Goal: Task Accomplishment & Management: Complete application form

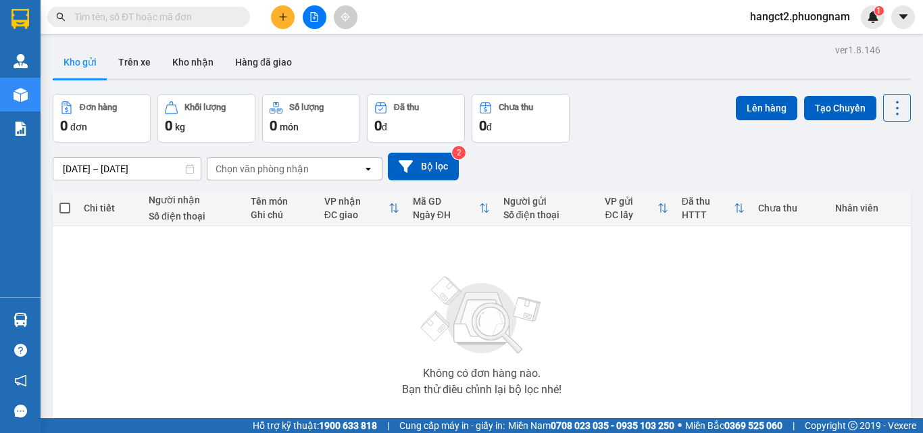
scroll to position [75, 0]
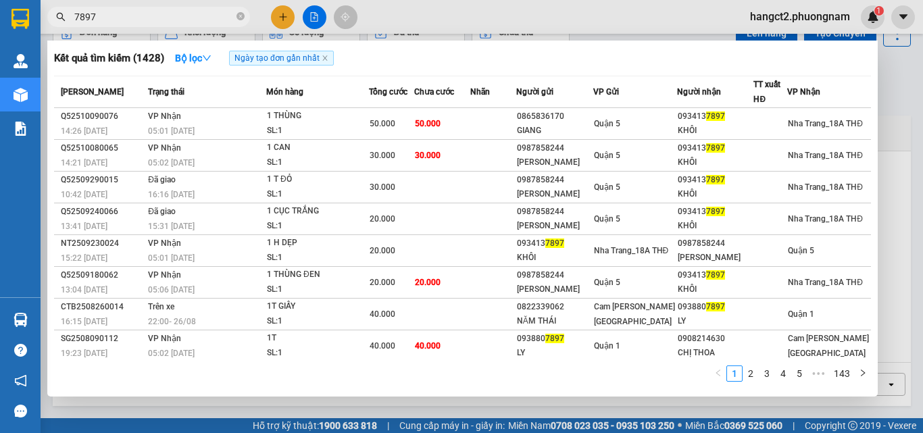
type input "7897"
click at [896, 80] on div at bounding box center [461, 216] width 923 height 433
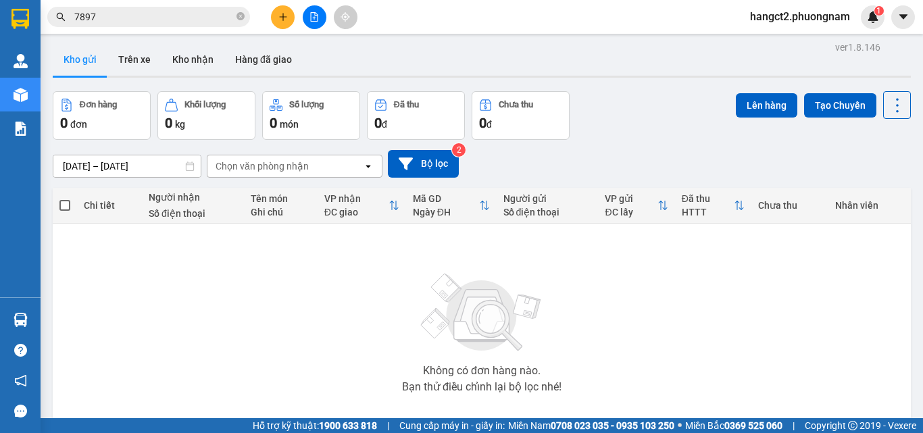
scroll to position [0, 0]
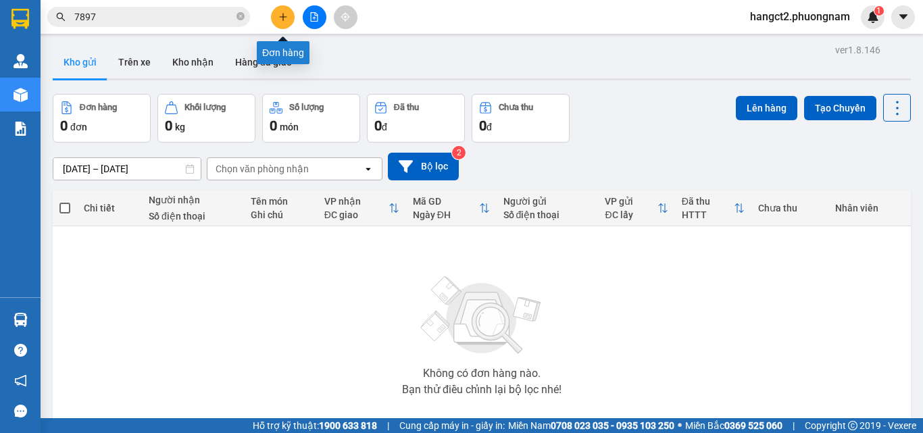
click at [274, 20] on button at bounding box center [283, 17] width 24 height 24
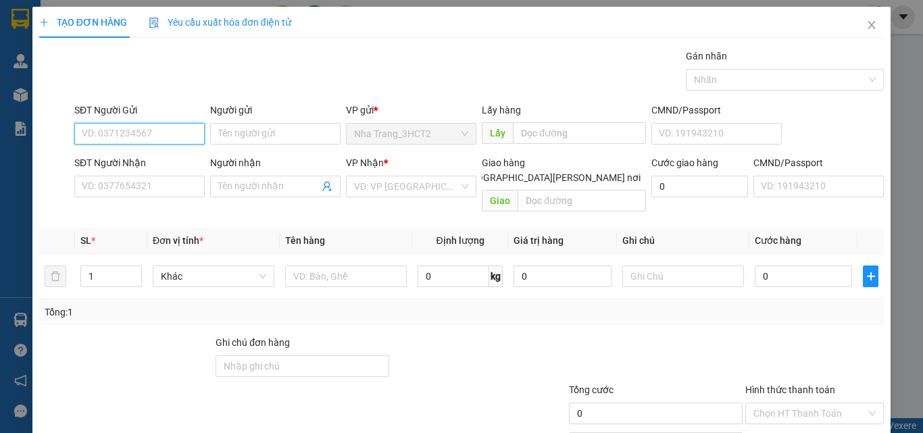
click at [170, 130] on input "SĐT Người Gửi" at bounding box center [139, 134] width 130 height 22
type input "0826706587"
click at [148, 164] on div "0826706587 - [PERSON_NAME]" at bounding box center [148, 160] width 133 height 15
type input "PHƯƠNG"
type input "0779560089"
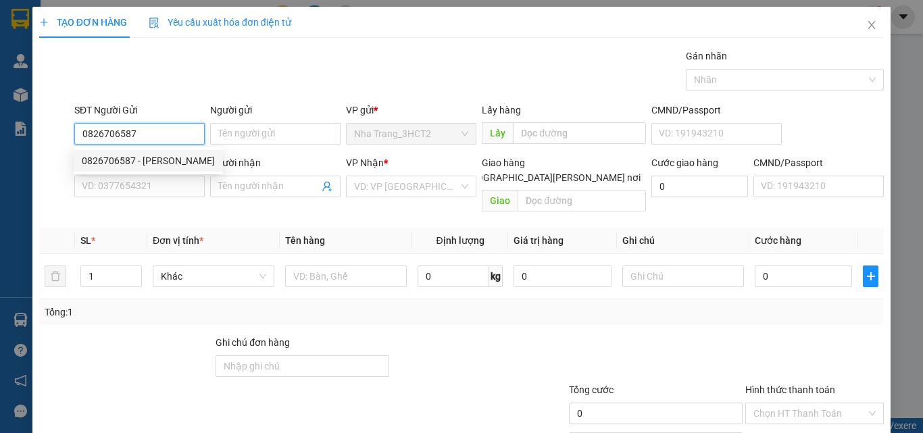
type input "LINH"
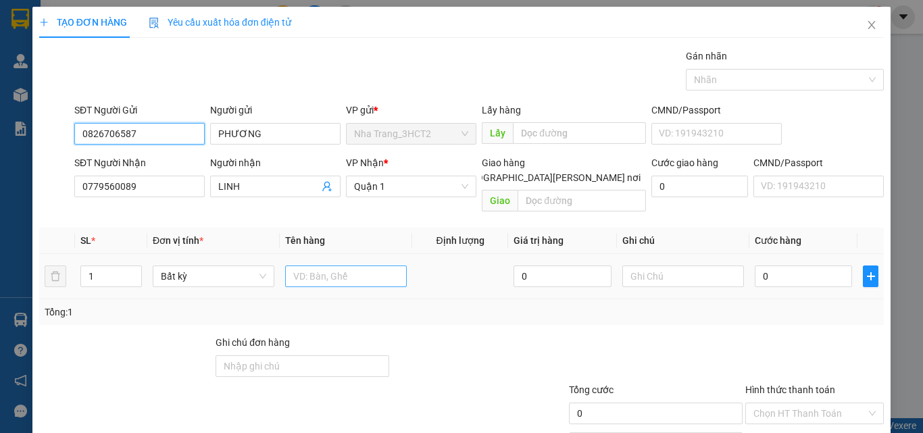
type input "0826706587"
click at [327, 266] on input "text" at bounding box center [346, 277] width 122 height 22
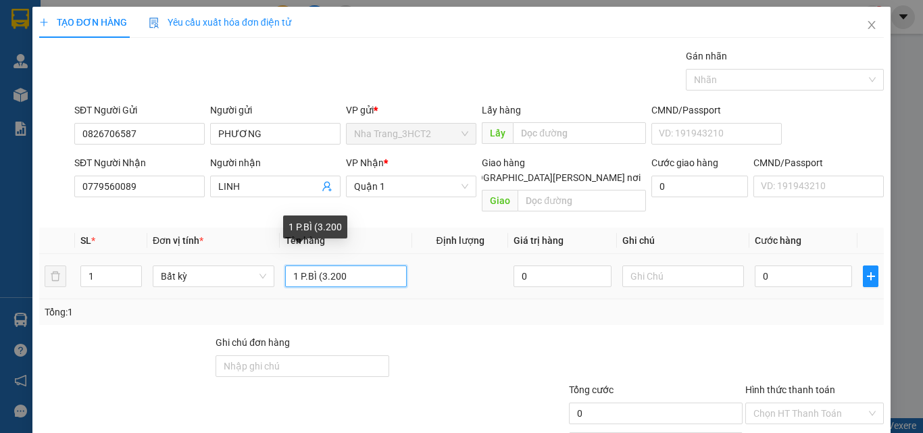
click at [318, 266] on input "1 P.BÌ (3.200" at bounding box center [346, 277] width 122 height 22
click at [355, 266] on input "1 P.BÌ ( 3.200" at bounding box center [346, 277] width 122 height 22
type input "1 P.BÌ ( 3.200 )"
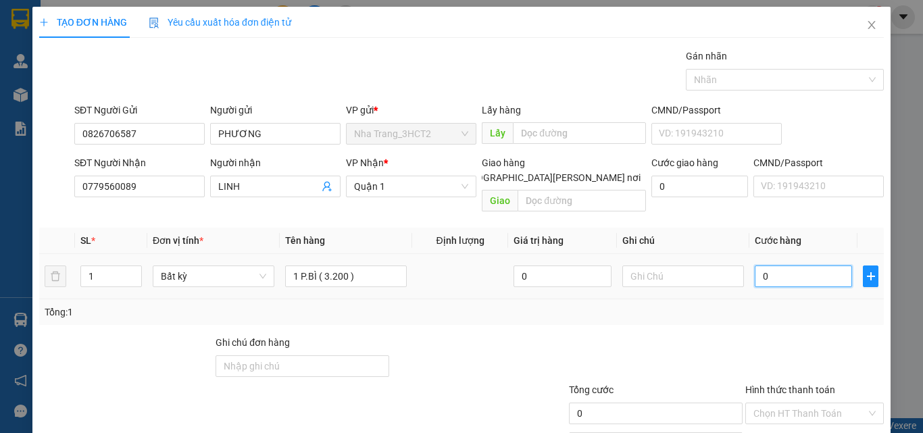
click at [772, 266] on input "0" at bounding box center [803, 277] width 97 height 22
type input "3"
type input "30"
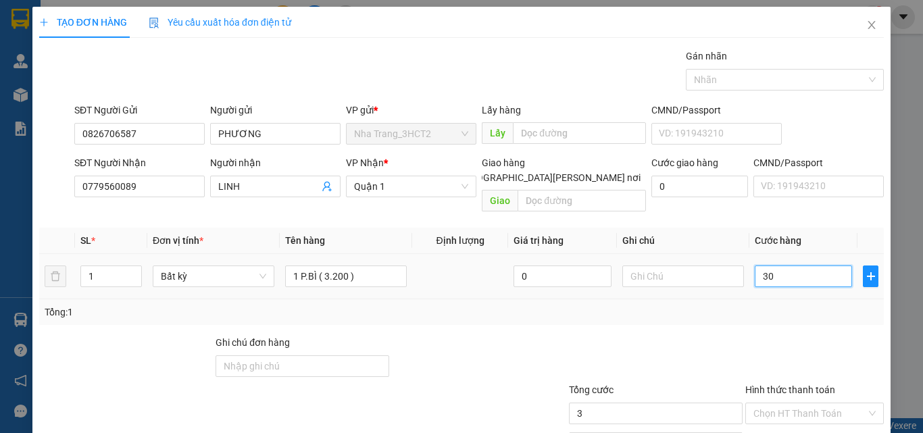
type input "30"
click at [658, 266] on input "text" at bounding box center [683, 277] width 122 height 22
type input "30.000"
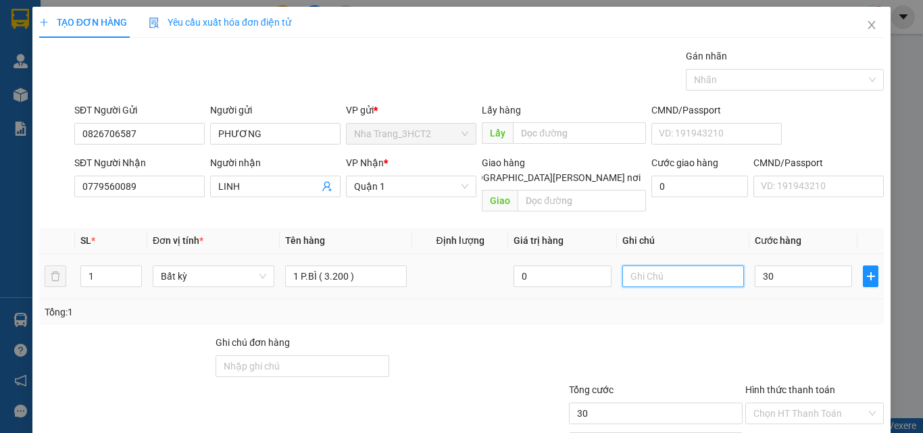
type input "30.000"
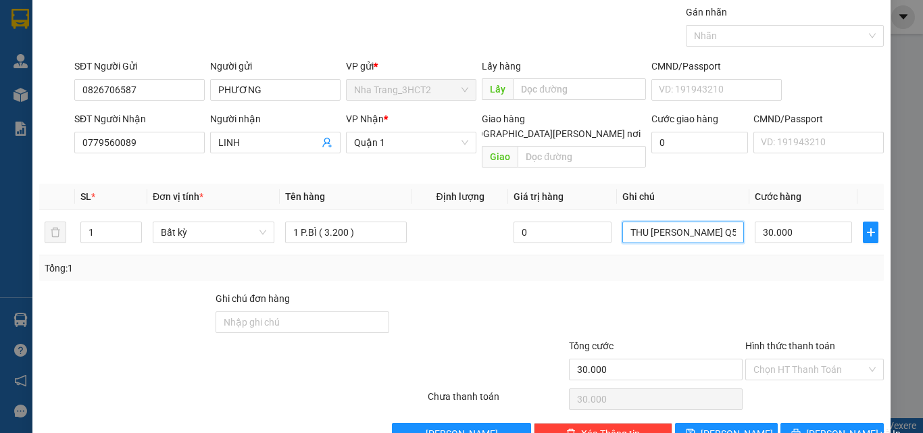
scroll to position [67, 0]
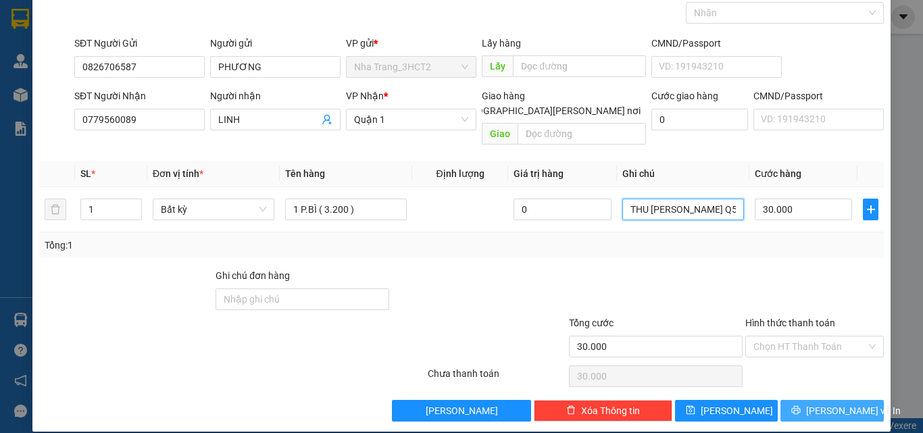
type input "THU [PERSON_NAME] Q5 110001"
click at [816, 403] on span "[PERSON_NAME] và In" at bounding box center [853, 410] width 95 height 15
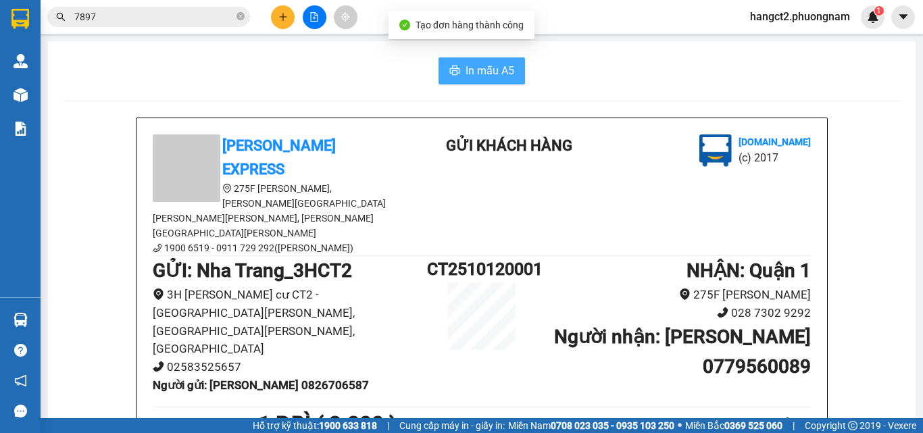
click at [482, 75] on span "In mẫu A5" at bounding box center [490, 70] width 49 height 17
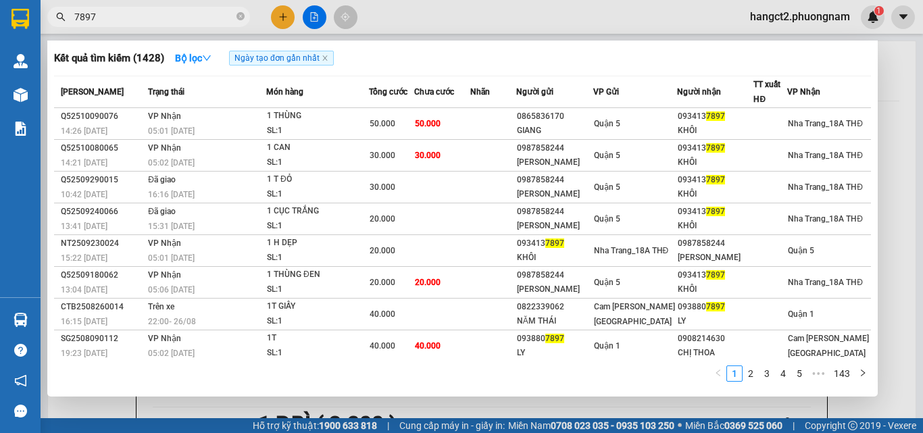
click at [205, 15] on input "7897" at bounding box center [153, 16] width 159 height 15
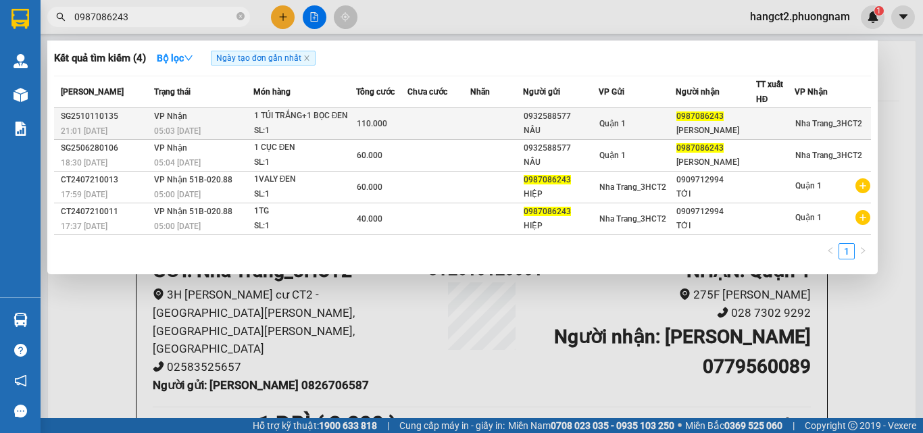
type input "0987086243"
click at [475, 126] on td at bounding box center [496, 124] width 53 height 32
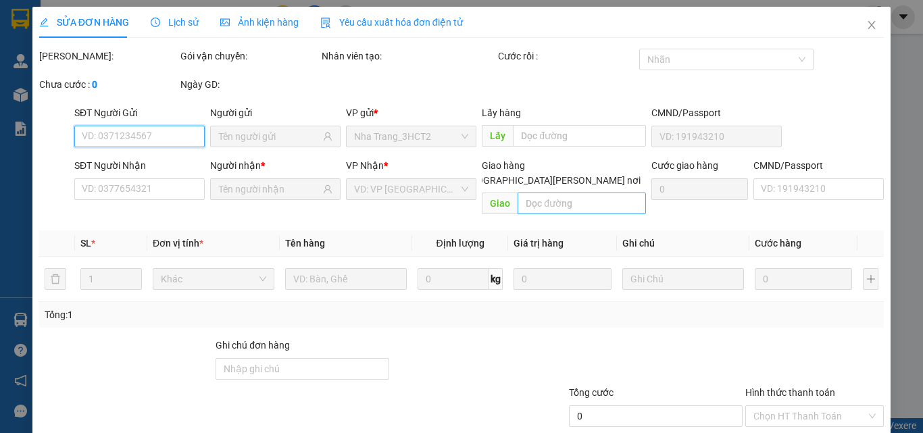
type input "0932588577"
type input "NÂU"
type input "0987086243"
type input "[PERSON_NAME]"
type input "110.000"
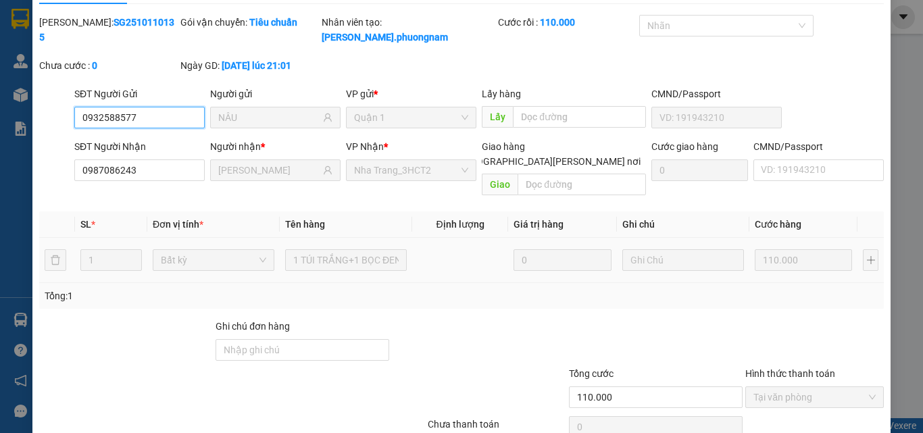
scroll to position [70, 0]
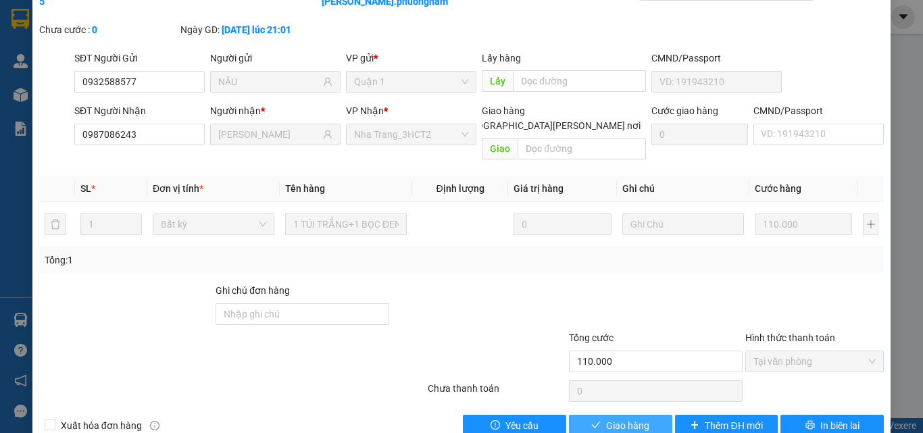
drag, startPoint x: 595, startPoint y: 397, endPoint x: 594, endPoint y: 387, distance: 10.2
click at [595, 415] on button "Giao hàng" at bounding box center [620, 426] width 103 height 22
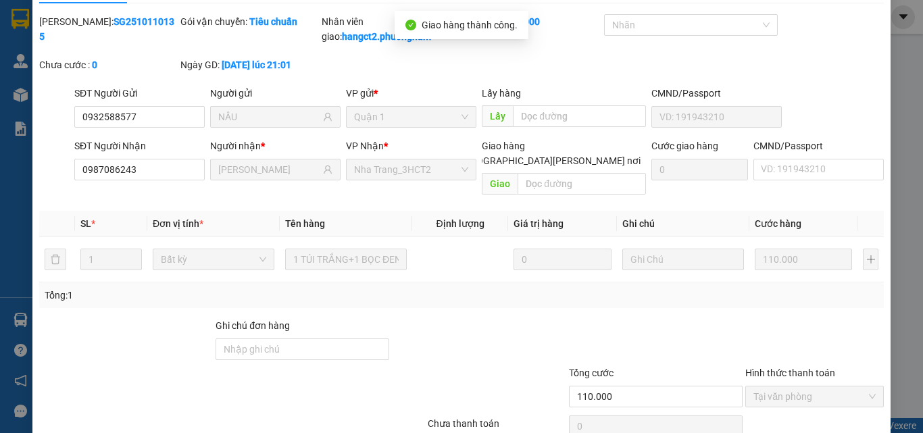
scroll to position [0, 0]
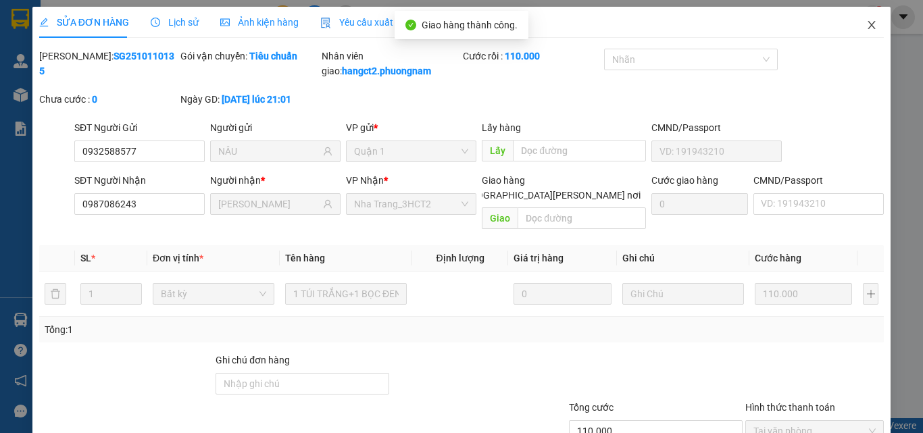
click at [867, 20] on icon "close" at bounding box center [871, 25] width 11 height 11
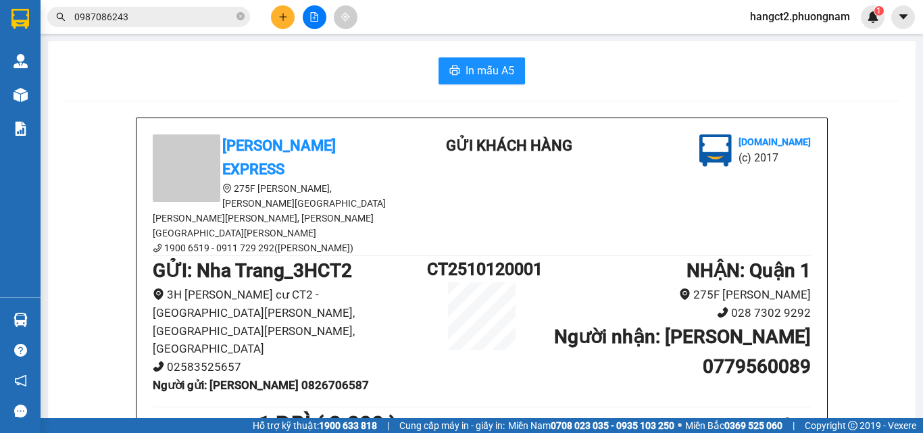
click at [192, 15] on input "0987086243" at bounding box center [153, 16] width 159 height 15
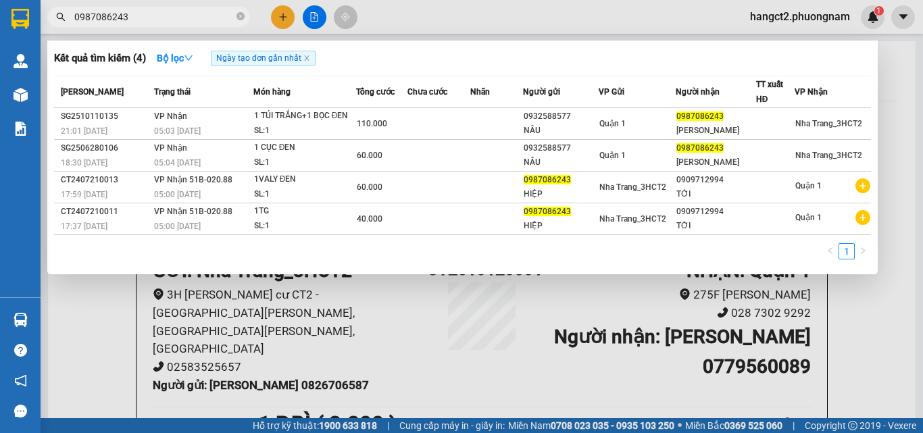
click at [192, 15] on input "0987086243" at bounding box center [153, 16] width 159 height 15
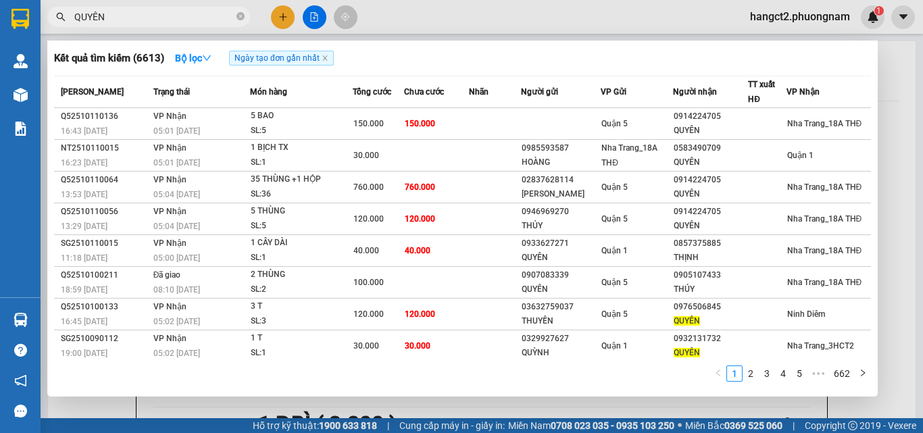
click at [891, 81] on div at bounding box center [461, 216] width 923 height 433
click at [216, 16] on input "QUYÊN" at bounding box center [153, 16] width 159 height 15
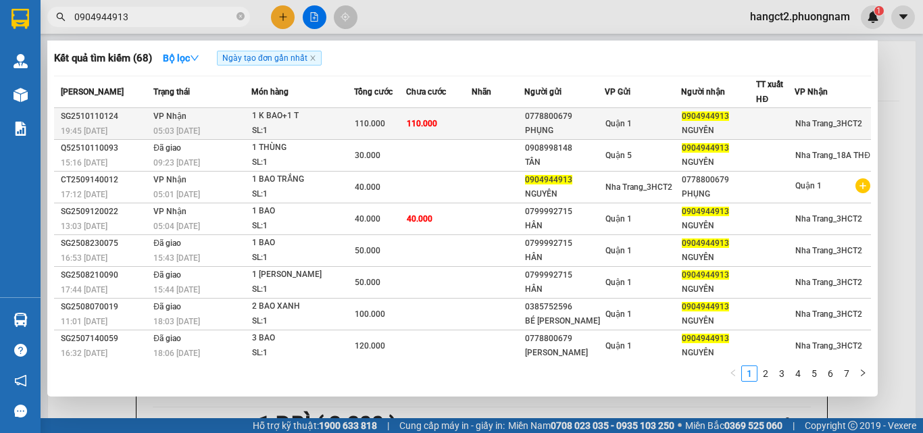
type input "0904944913"
click at [451, 131] on td "110.000" at bounding box center [439, 124] width 66 height 32
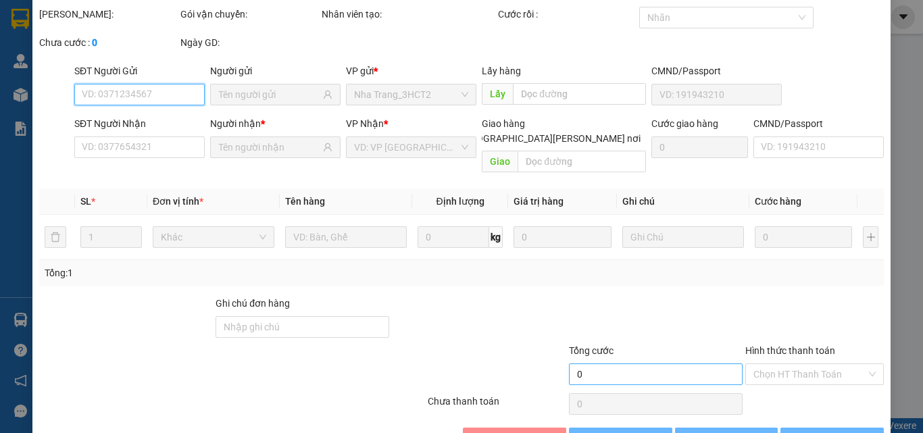
scroll to position [70, 0]
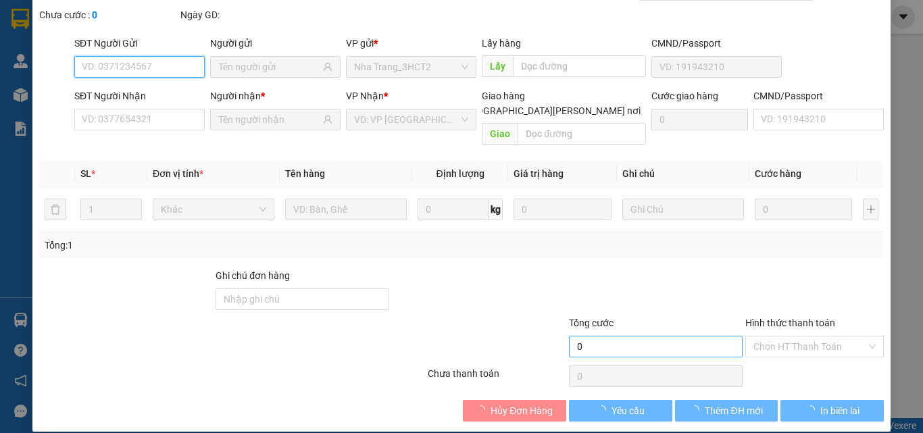
type input "0778800679"
type input "PHỤNG"
type input "0904944913"
type input "NGUYÊN"
type input "110.000"
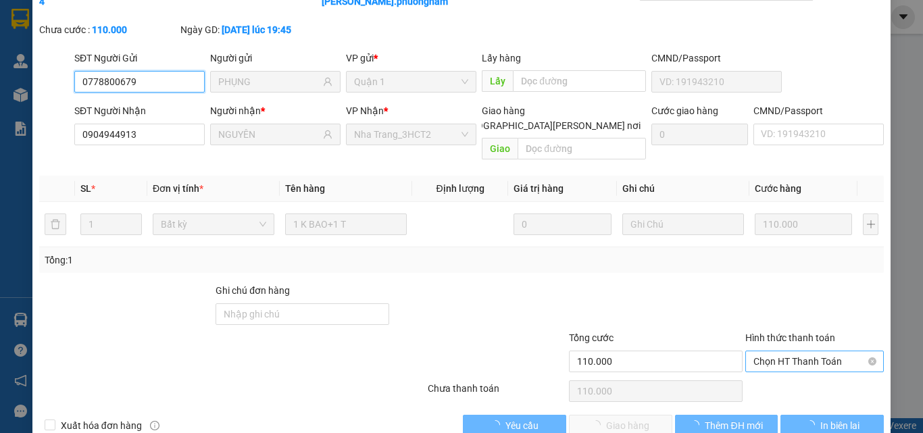
click at [766, 351] on span "Chọn HT Thanh Toán" at bounding box center [815, 361] width 122 height 20
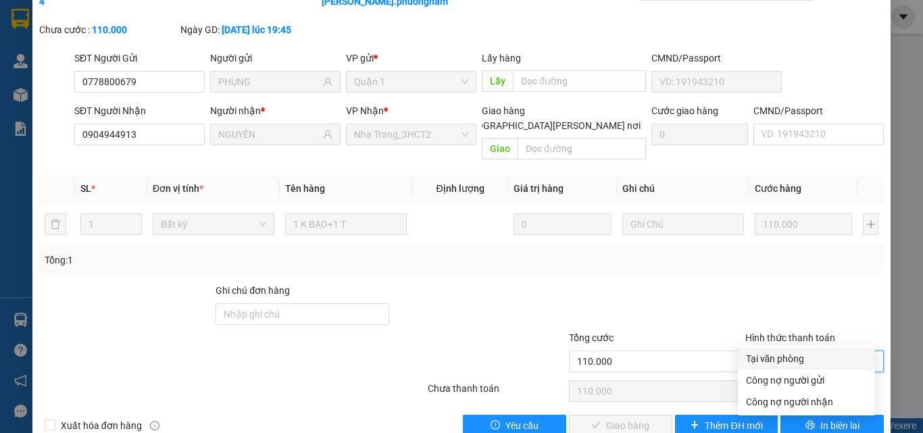
click at [775, 361] on div "Tại văn phòng" at bounding box center [806, 358] width 121 height 15
type input "0"
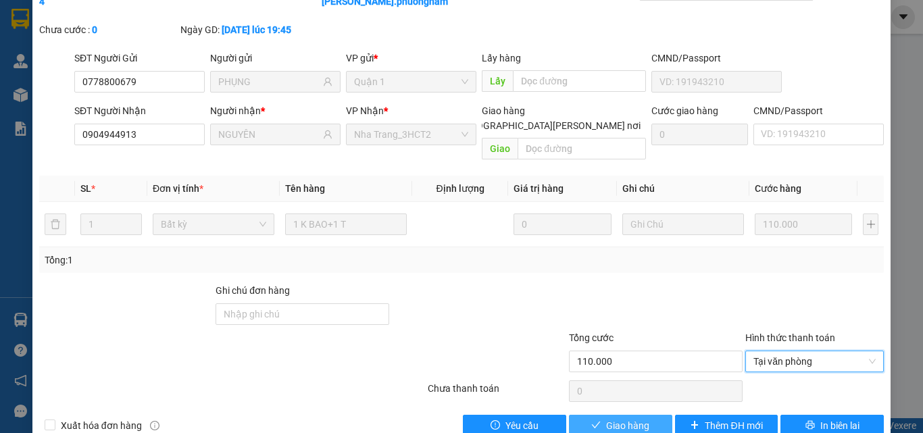
drag, startPoint x: 623, startPoint y: 398, endPoint x: 612, endPoint y: 392, distance: 13.0
click at [622, 418] on span "Giao hàng" at bounding box center [627, 425] width 43 height 15
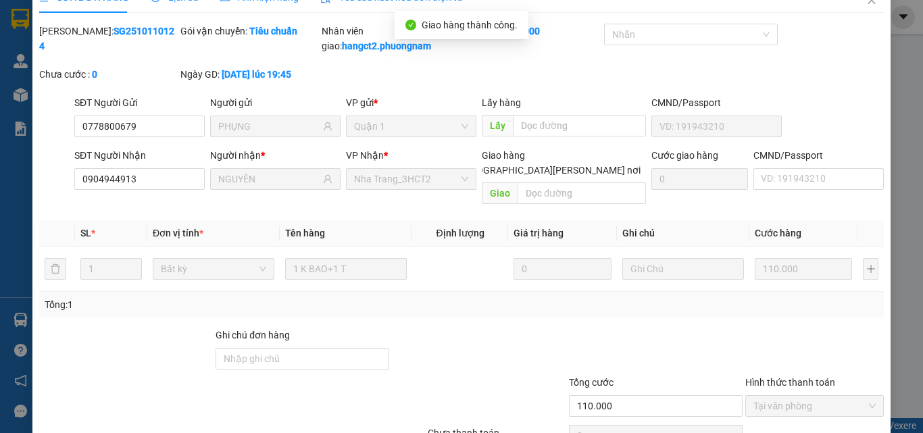
scroll to position [0, 0]
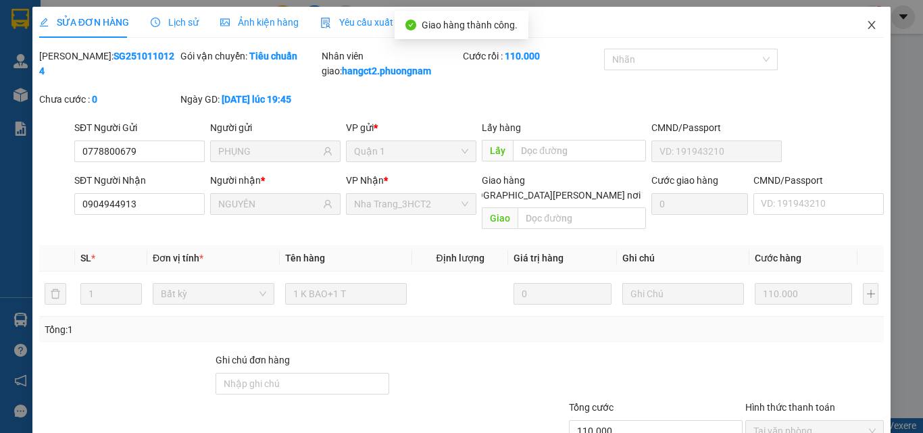
click at [866, 26] on icon "close" at bounding box center [871, 25] width 11 height 11
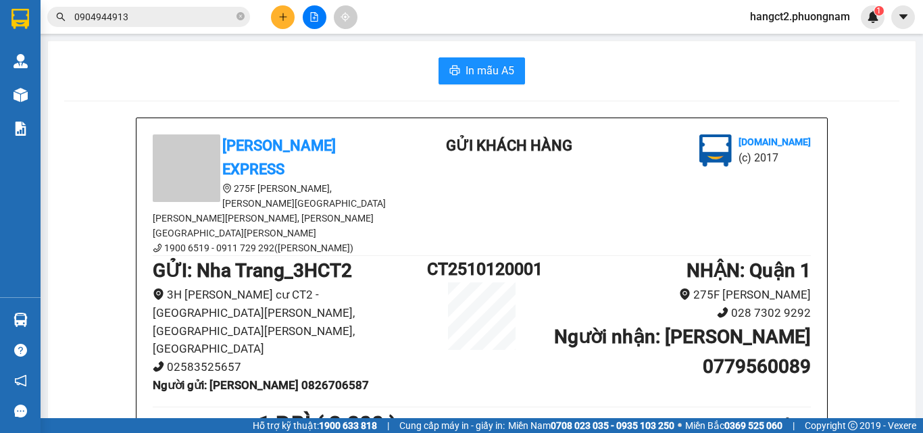
click at [182, 20] on input "0904944913" at bounding box center [153, 16] width 159 height 15
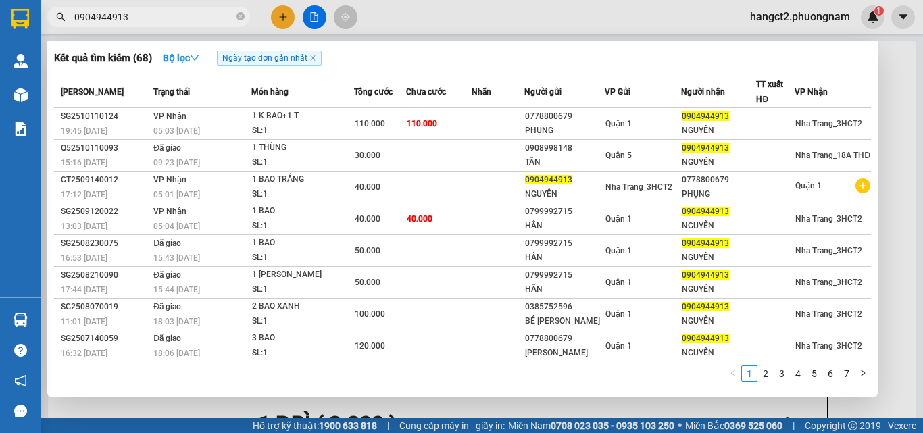
click at [182, 20] on input "0904944913" at bounding box center [153, 16] width 159 height 15
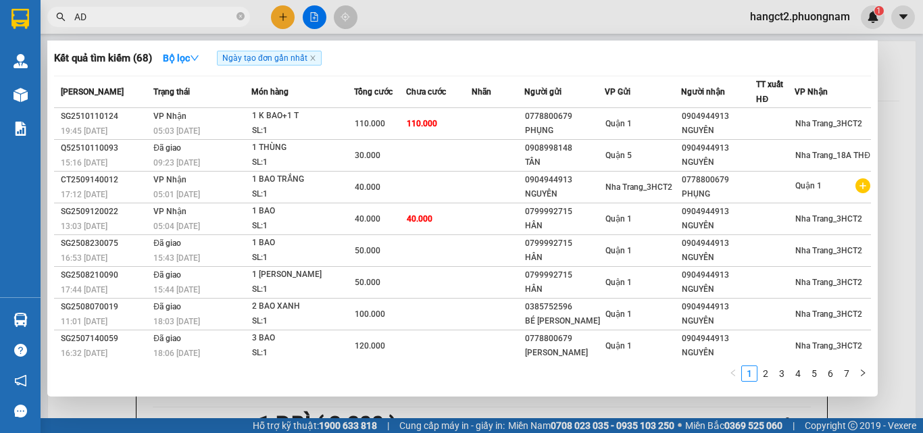
type input "ADP"
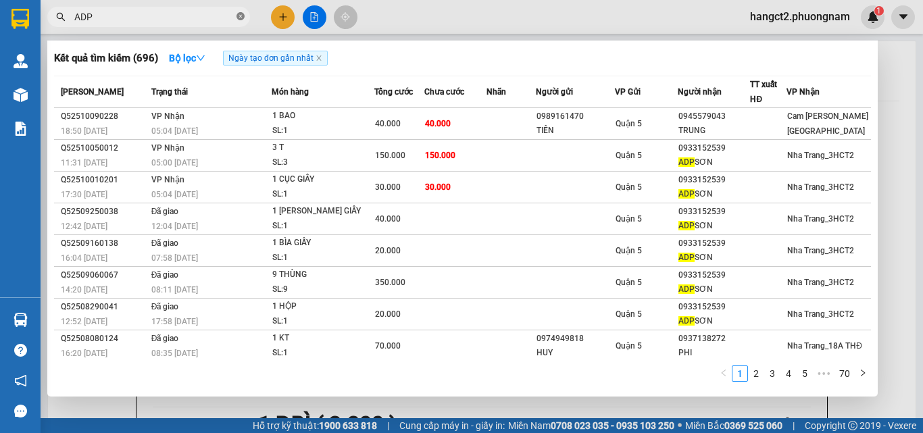
click at [239, 16] on icon "close-circle" at bounding box center [241, 16] width 8 height 8
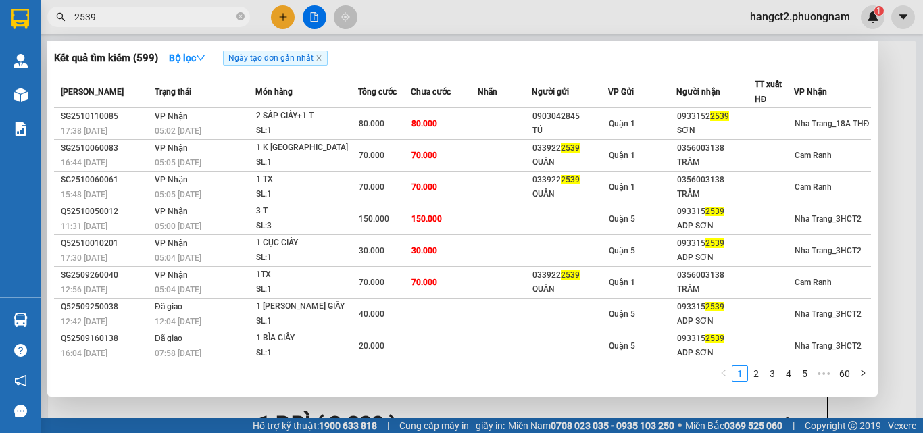
type input "2539"
click at [891, 71] on div at bounding box center [461, 216] width 923 height 433
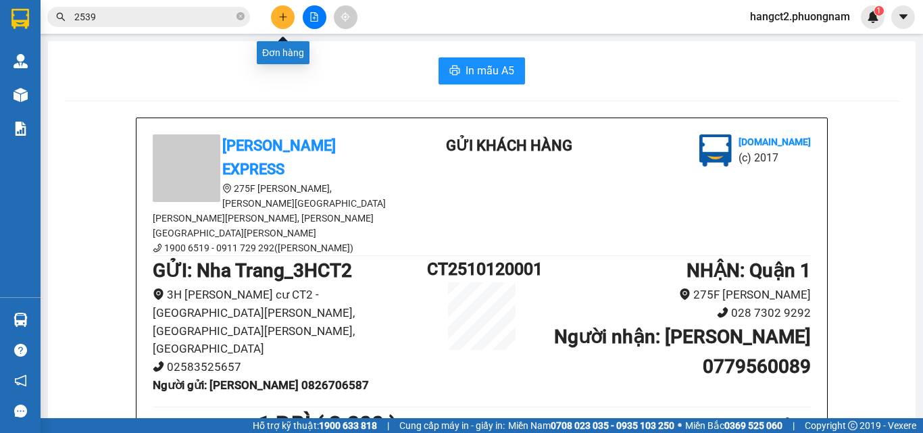
click at [277, 20] on button at bounding box center [283, 17] width 24 height 24
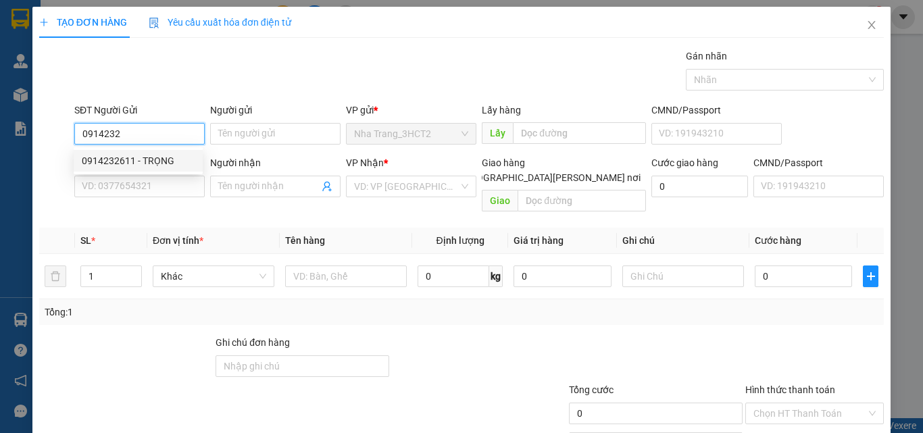
click at [145, 153] on div "0914232611 - TRỌNG" at bounding box center [138, 160] width 113 height 15
type input "0914232611"
type input "TRỌNG"
type input "0916466469"
type input "QUÂN"
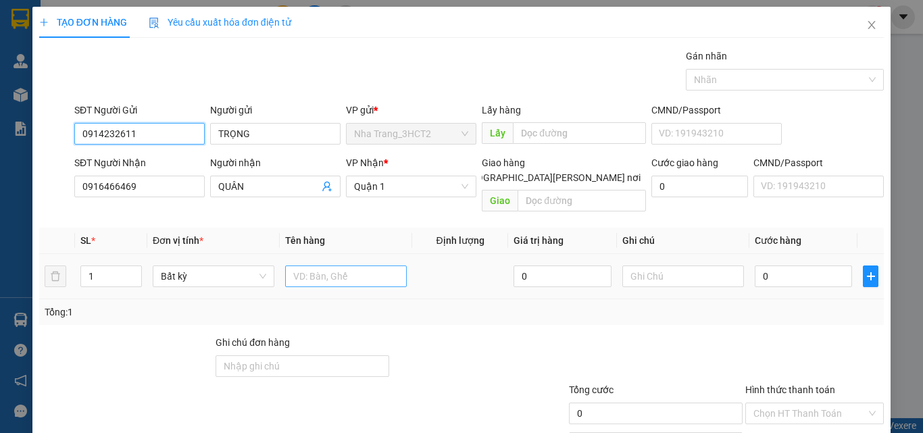
type input "0914232611"
click at [293, 268] on input "text" at bounding box center [346, 277] width 122 height 22
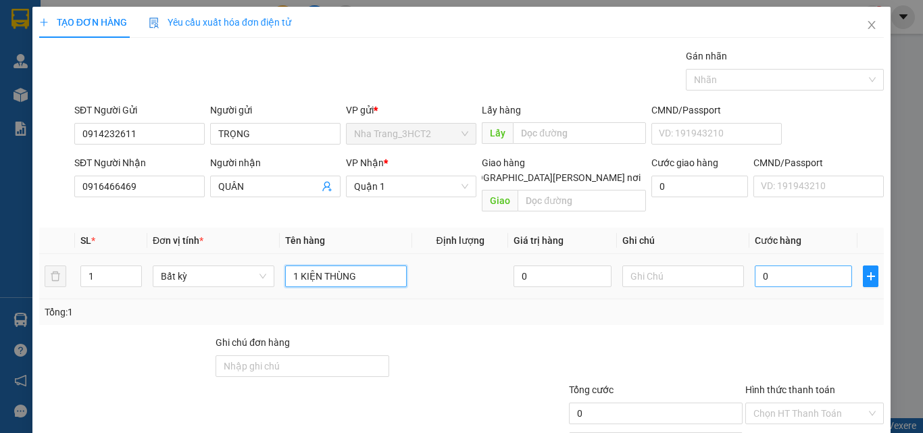
type input "1 KIỆN THÙNG"
click at [799, 266] on input "0" at bounding box center [803, 277] width 97 height 22
type input "3"
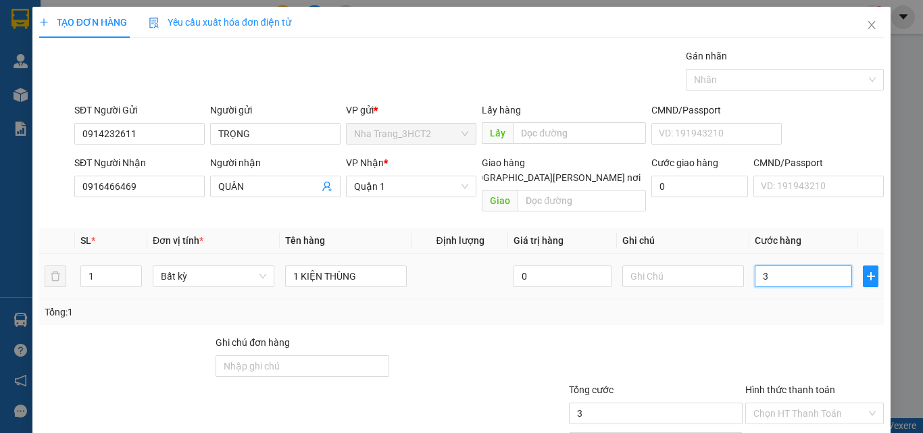
type input "30"
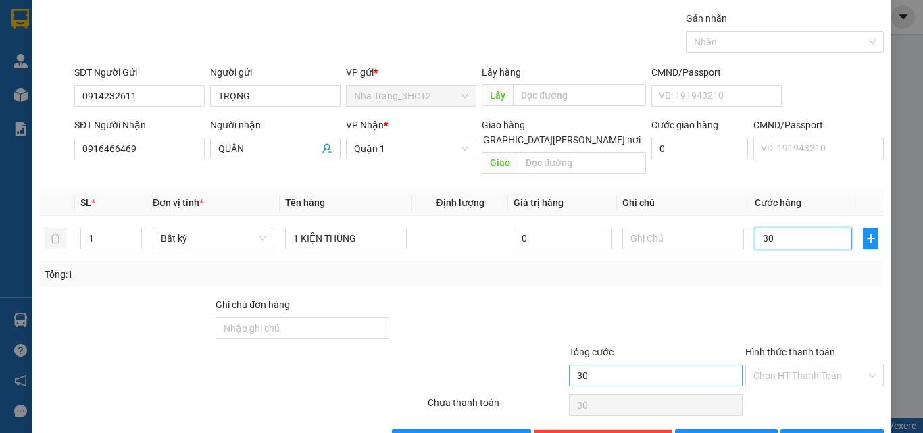
scroll to position [67, 0]
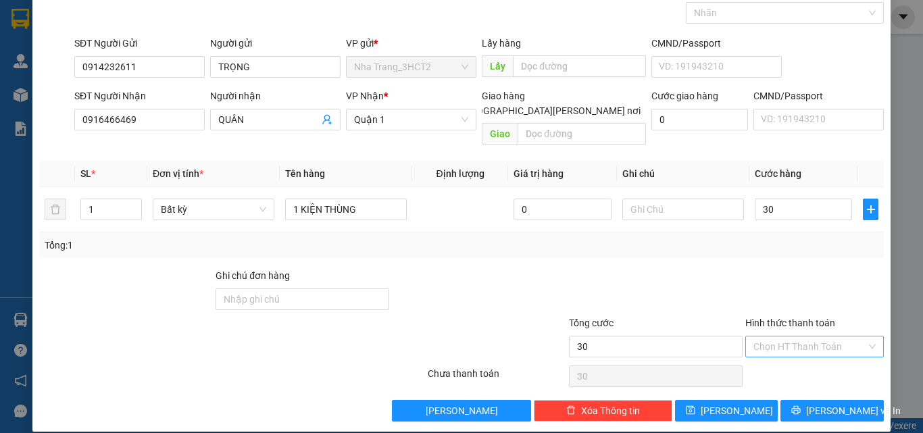
type input "30.000"
click at [760, 337] on input "Hình thức thanh toán" at bounding box center [810, 347] width 113 height 20
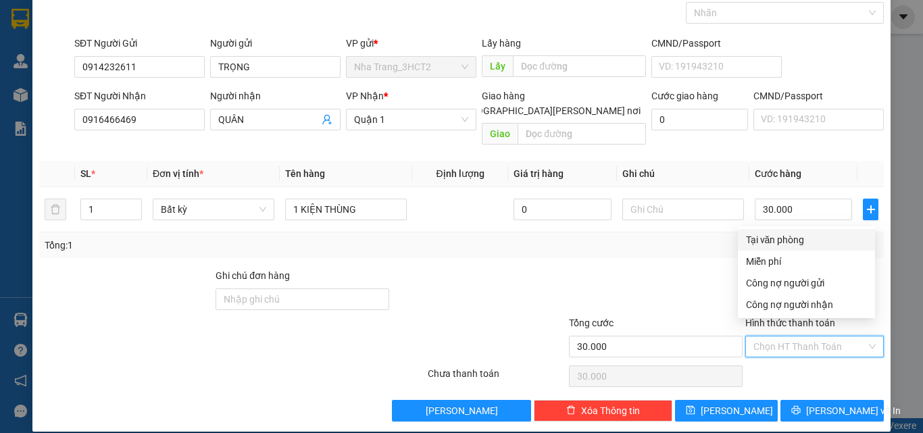
click at [779, 239] on div "Tại văn phòng" at bounding box center [806, 239] width 121 height 15
type input "0"
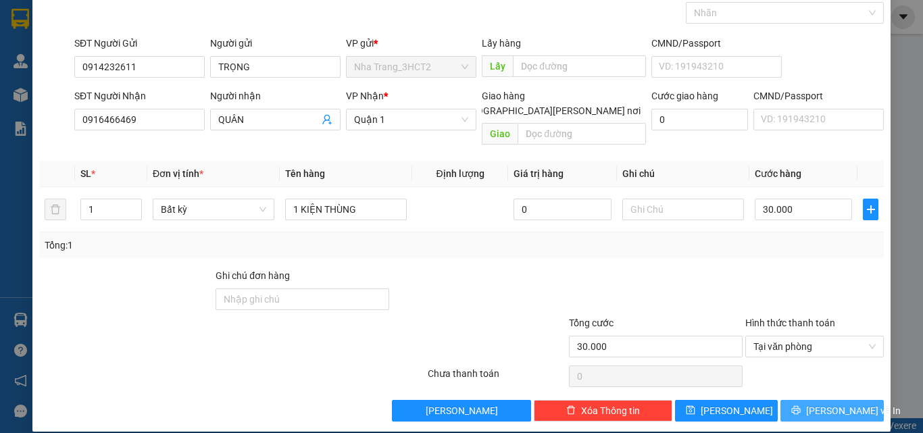
click at [811, 400] on button "[PERSON_NAME] và In" at bounding box center [832, 411] width 103 height 22
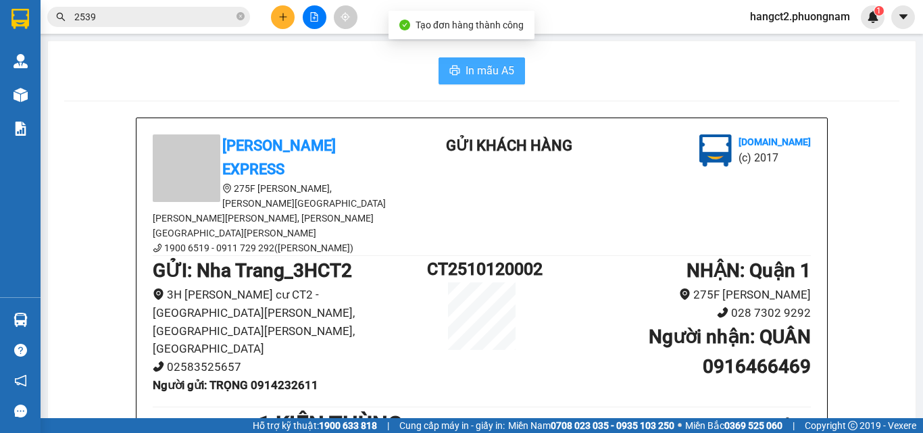
click at [493, 72] on span "In mẫu A5" at bounding box center [490, 70] width 49 height 17
